Goal: Task Accomplishment & Management: Use online tool/utility

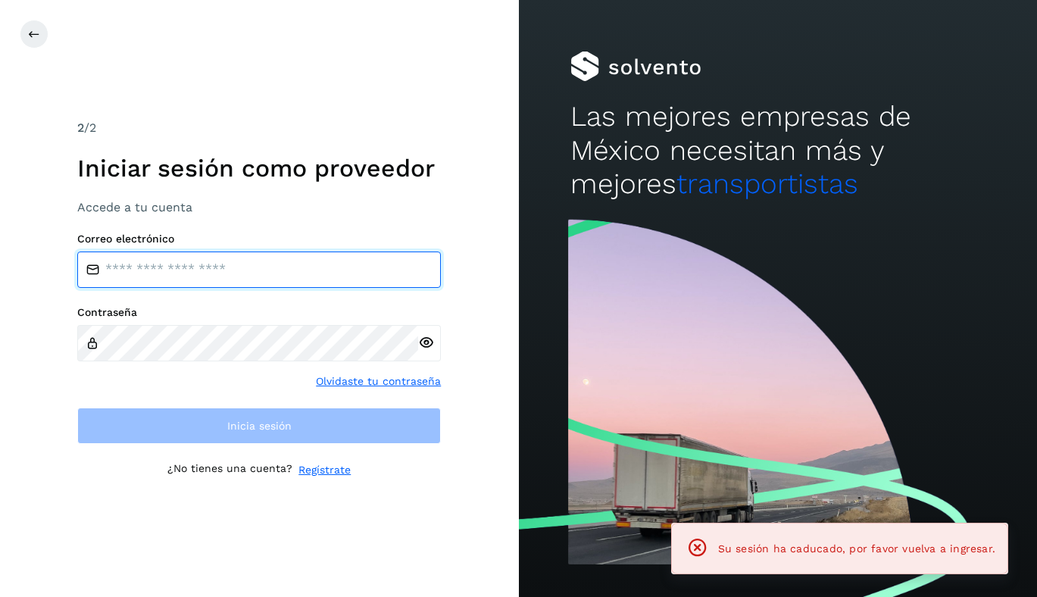
type input "**********"
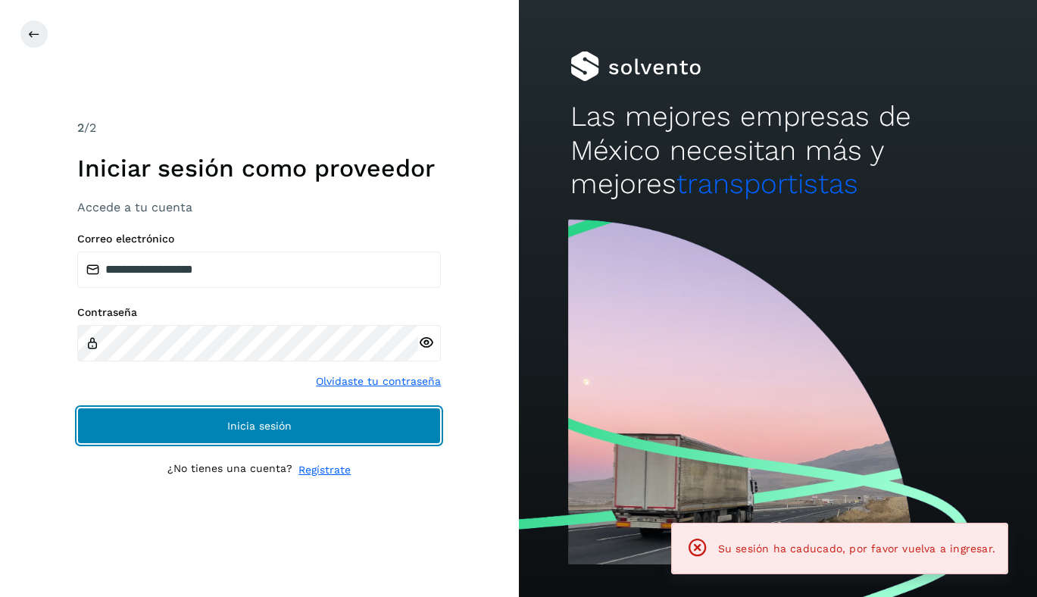
click at [127, 420] on button "Inicia sesión" at bounding box center [258, 425] width 363 height 36
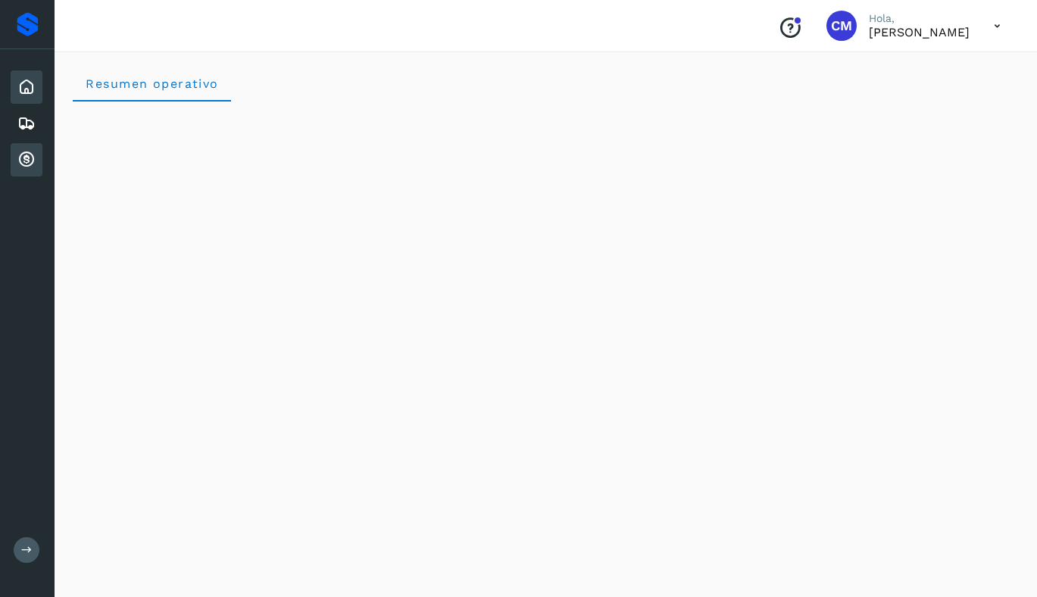
click at [29, 157] on icon at bounding box center [26, 160] width 18 height 18
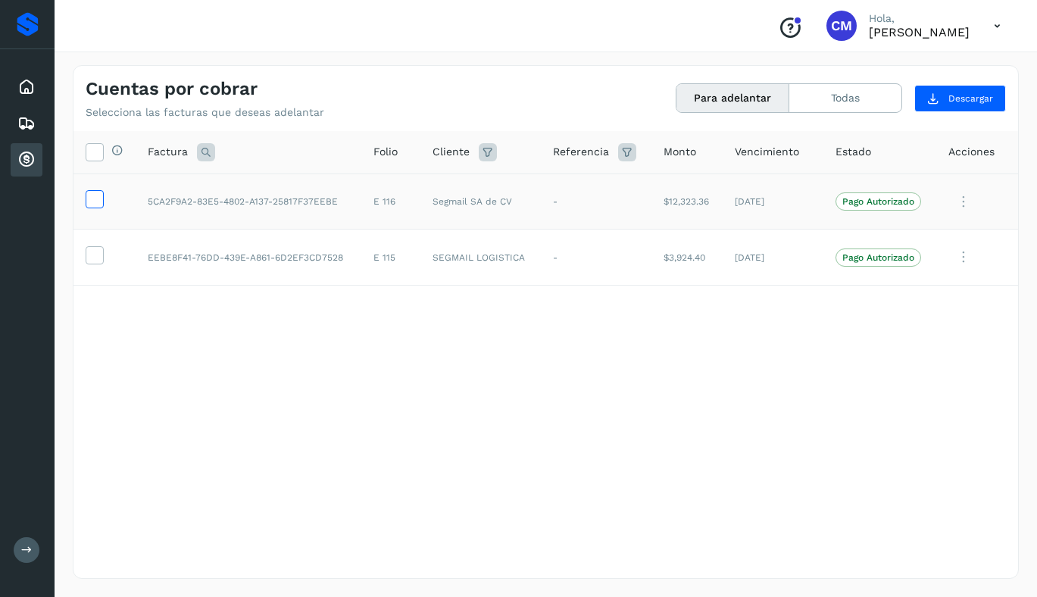
click at [101, 195] on icon at bounding box center [94, 198] width 16 height 16
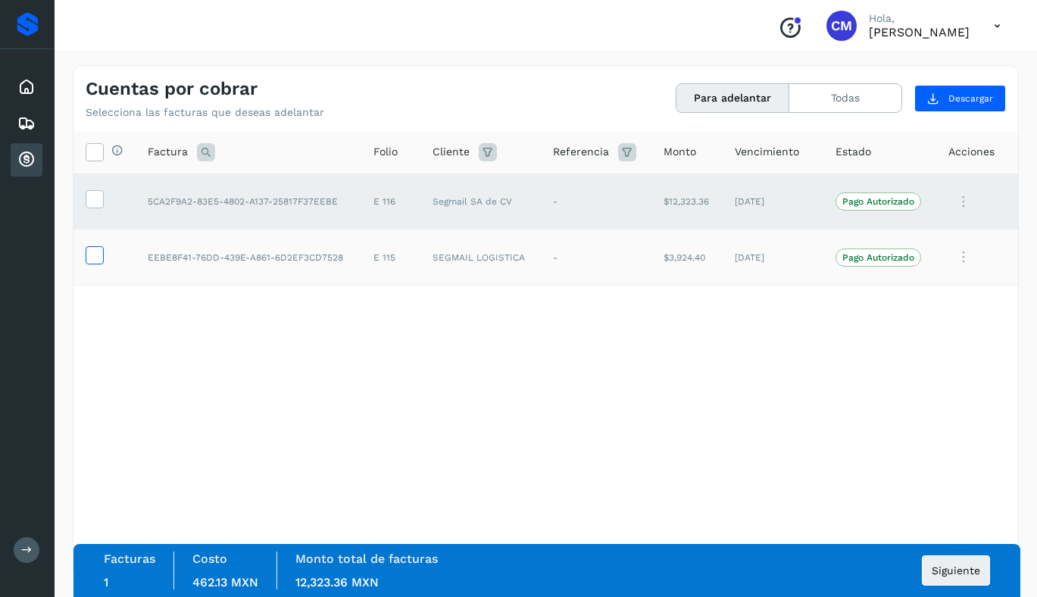
click at [92, 257] on icon at bounding box center [94, 254] width 16 height 16
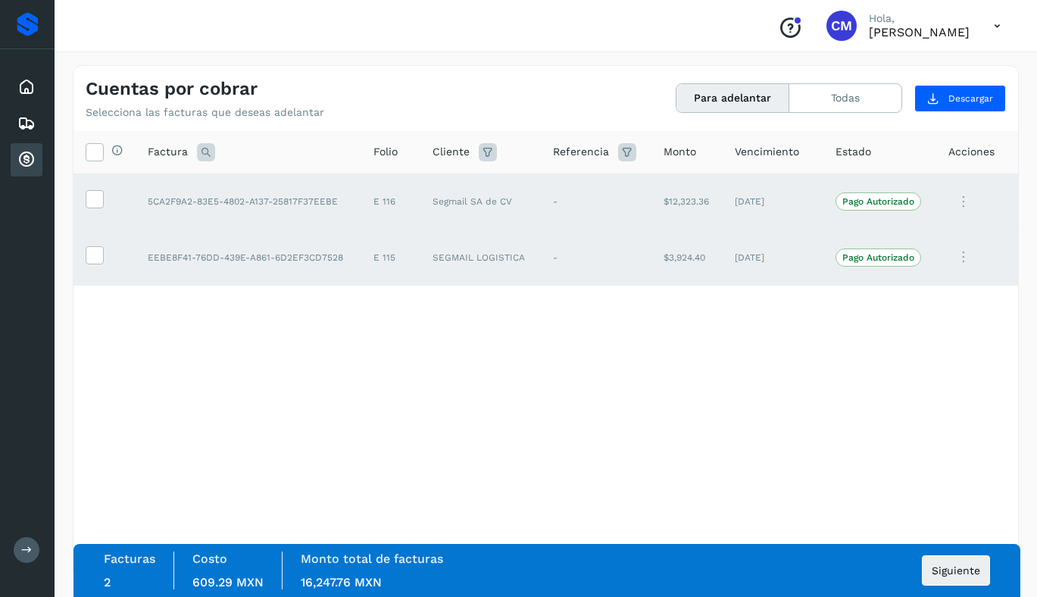
click at [962, 201] on icon at bounding box center [963, 201] width 30 height 31
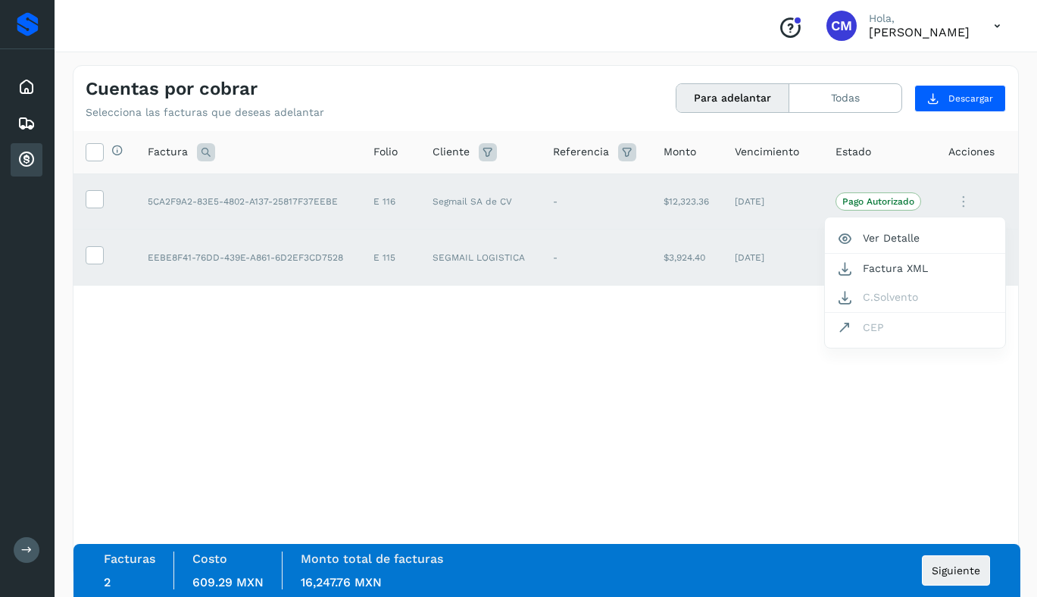
click at [952, 173] on div at bounding box center [518, 298] width 1037 height 597
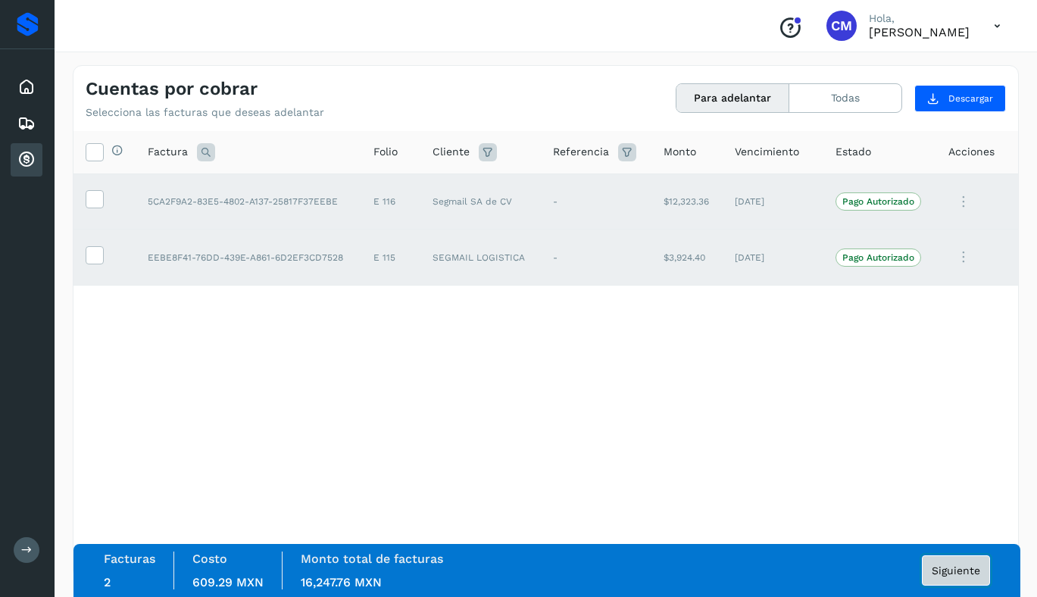
click at [940, 565] on span "Siguiente" at bounding box center [955, 570] width 48 height 11
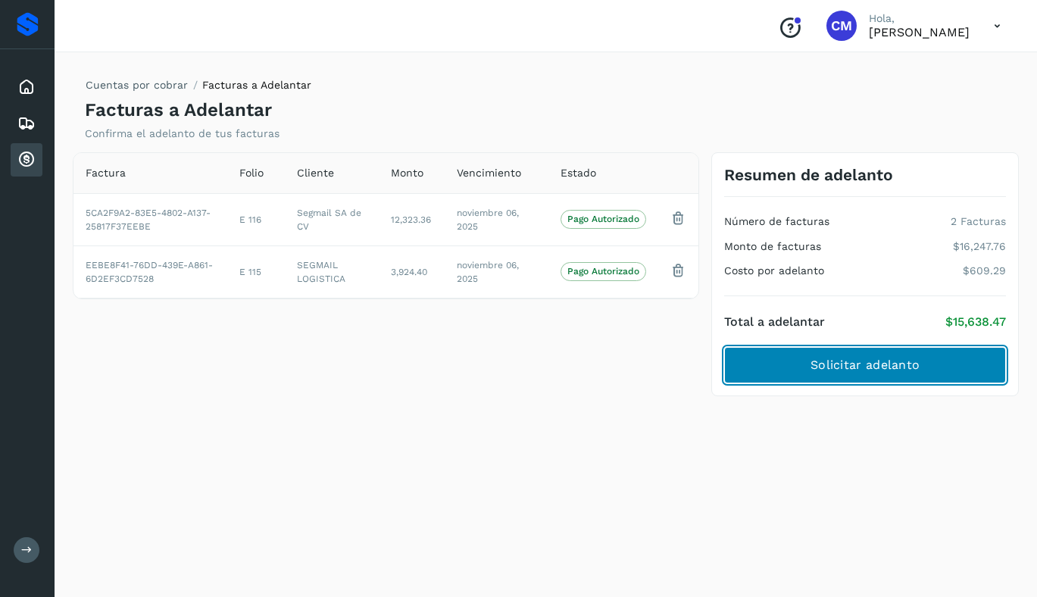
click at [871, 358] on span "Solicitar adelanto" at bounding box center [864, 365] width 109 height 17
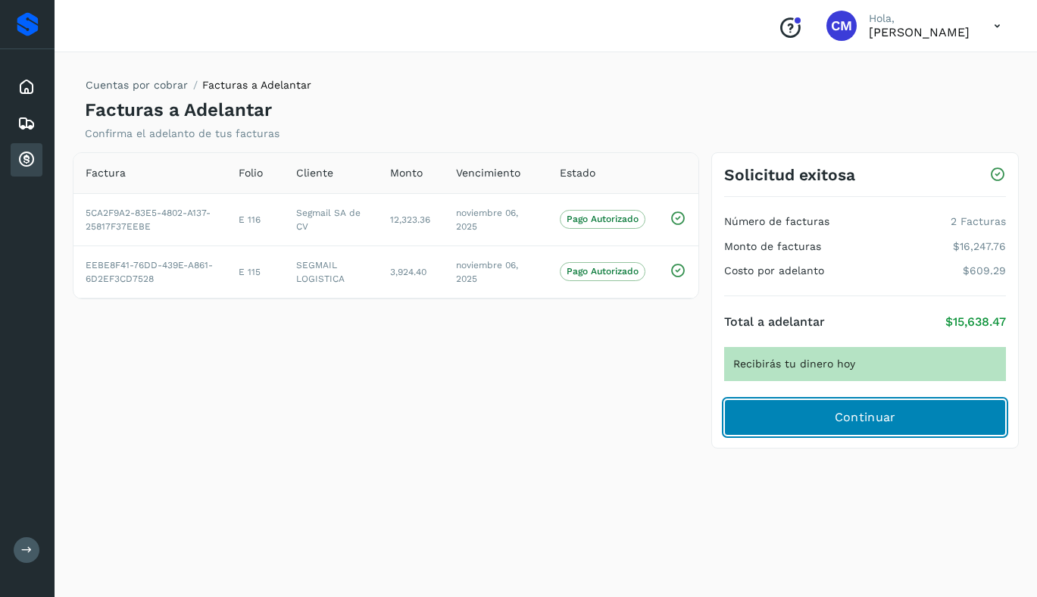
click at [799, 415] on button "Continuar" at bounding box center [865, 417] width 282 height 36
